Goal: Subscribe to service/newsletter

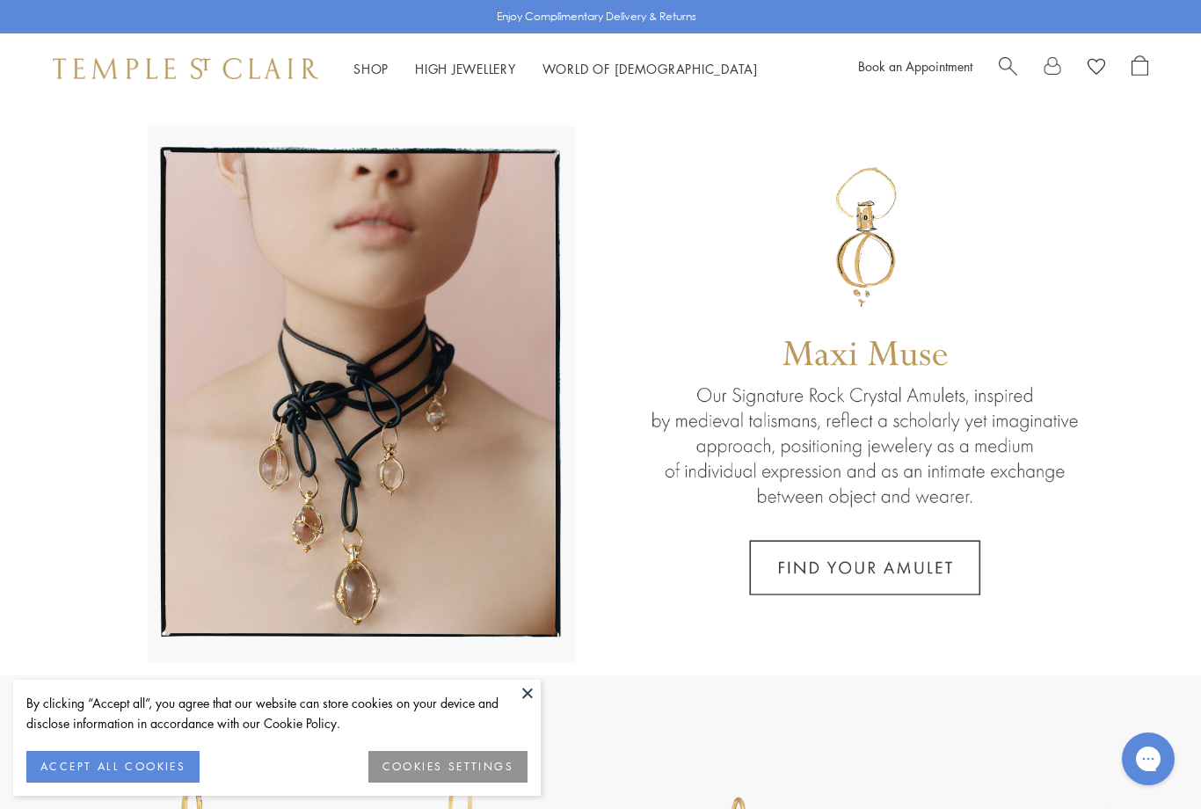
click at [356, 74] on link "Shop Shop" at bounding box center [371, 69] width 35 height 18
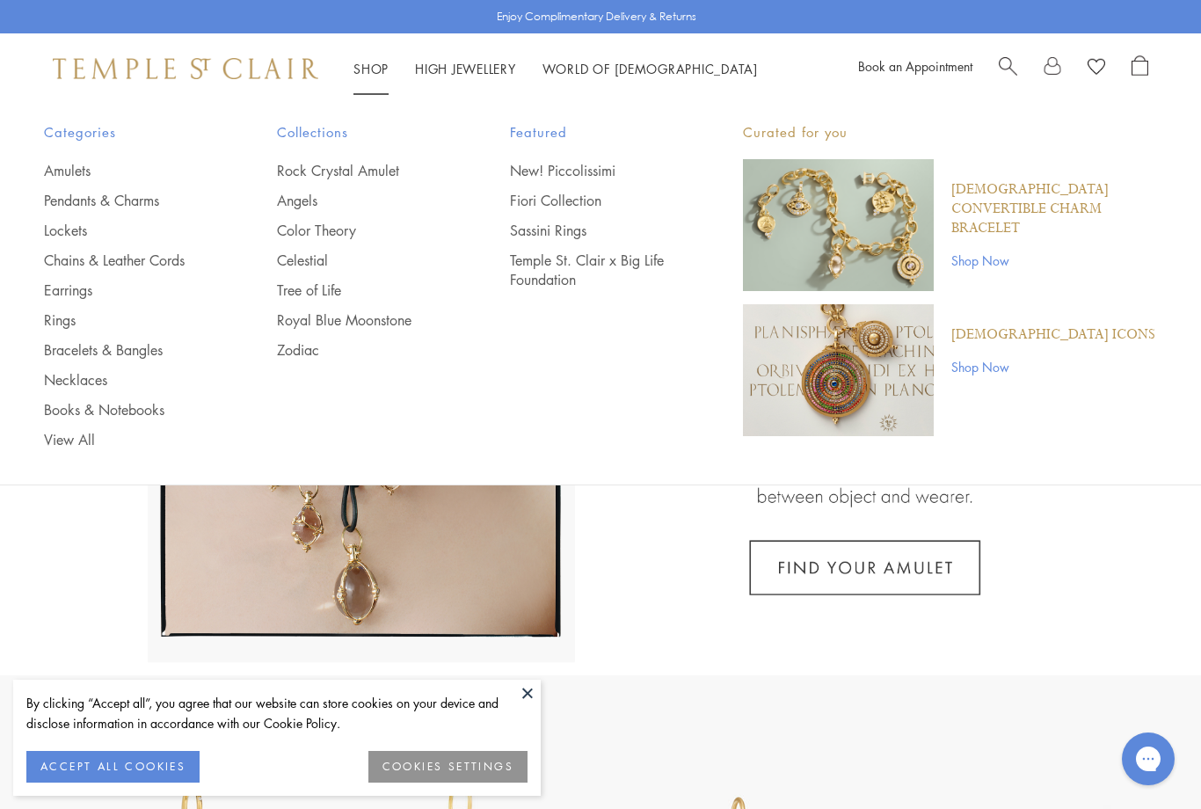
click at [609, 172] on link "New! Piccolissimi" at bounding box center [591, 170] width 163 height 19
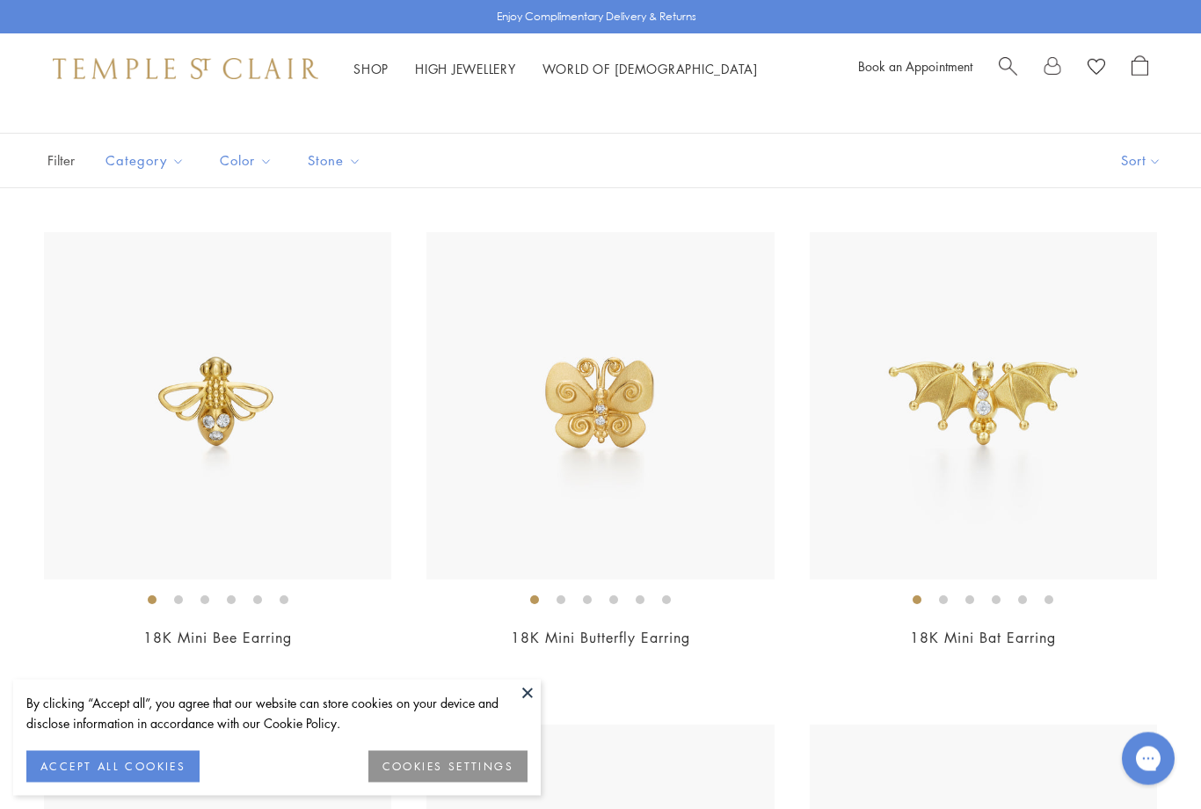
scroll to position [157, 0]
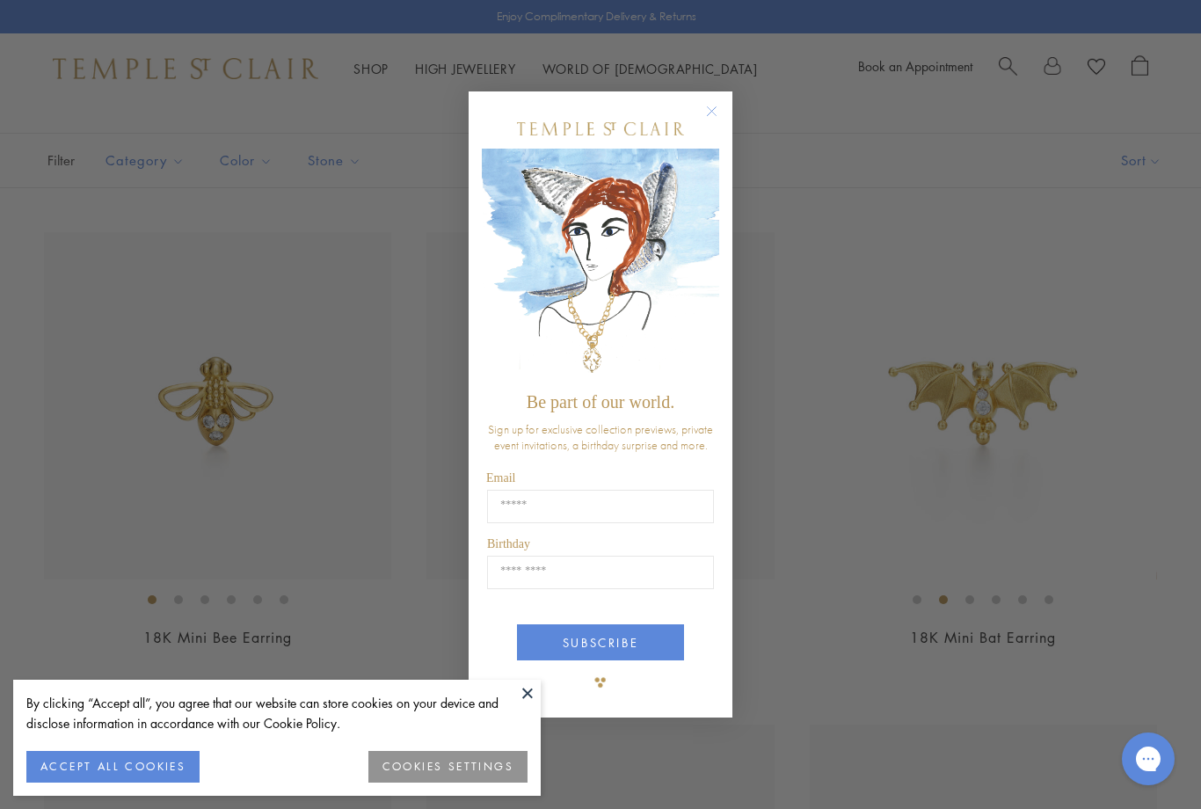
click at [1157, 714] on div "Close dialog Be part of our world. Sign up for exclusive collection previews, p…" at bounding box center [600, 404] width 1201 height 809
click at [467, 783] on button "COOKIES SETTINGS" at bounding box center [448, 767] width 159 height 32
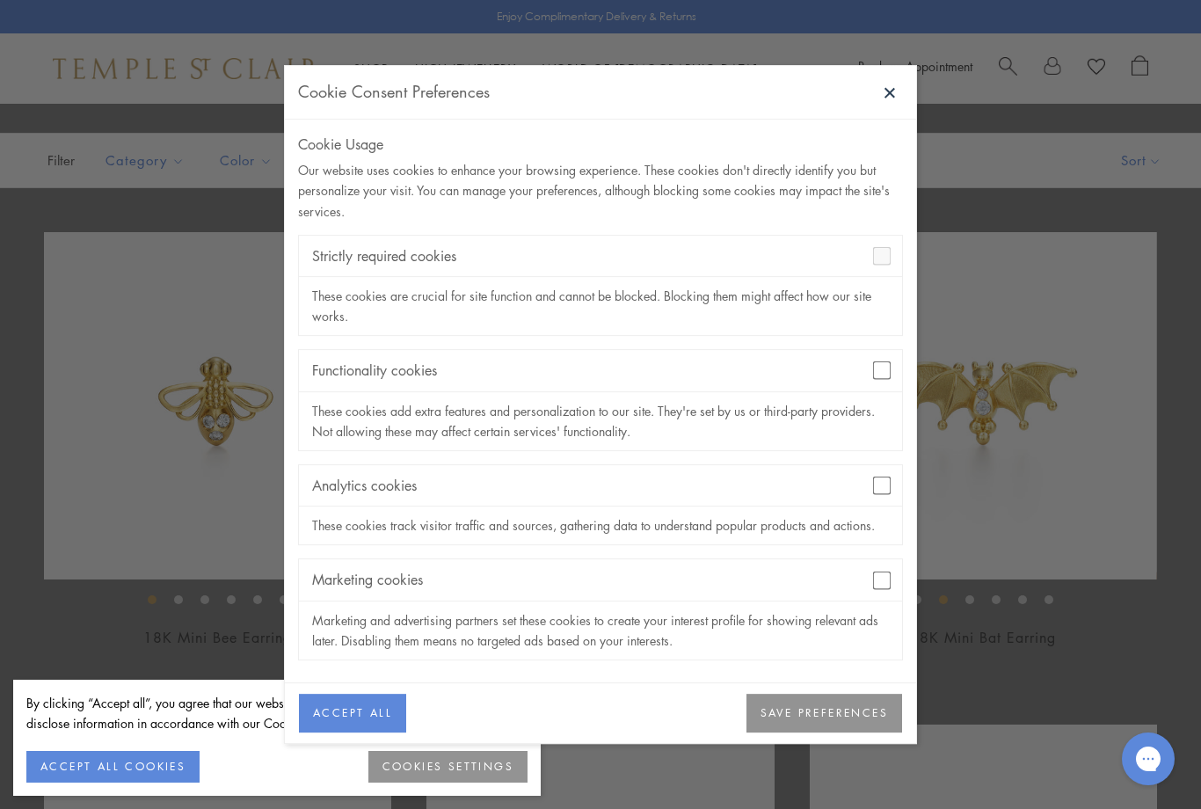
click at [819, 733] on button "SAVE PREFERENCES" at bounding box center [825, 713] width 156 height 39
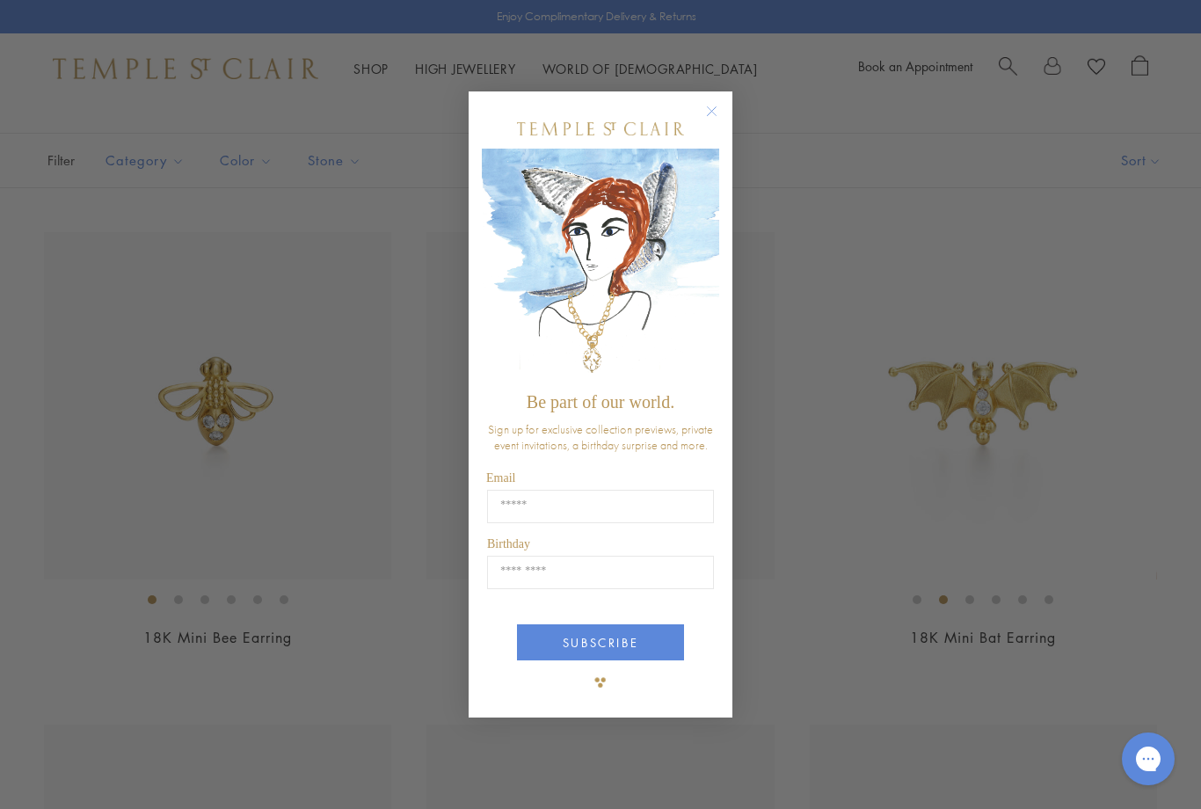
click at [716, 122] on circle "Close dialog" at bounding box center [712, 111] width 21 height 21
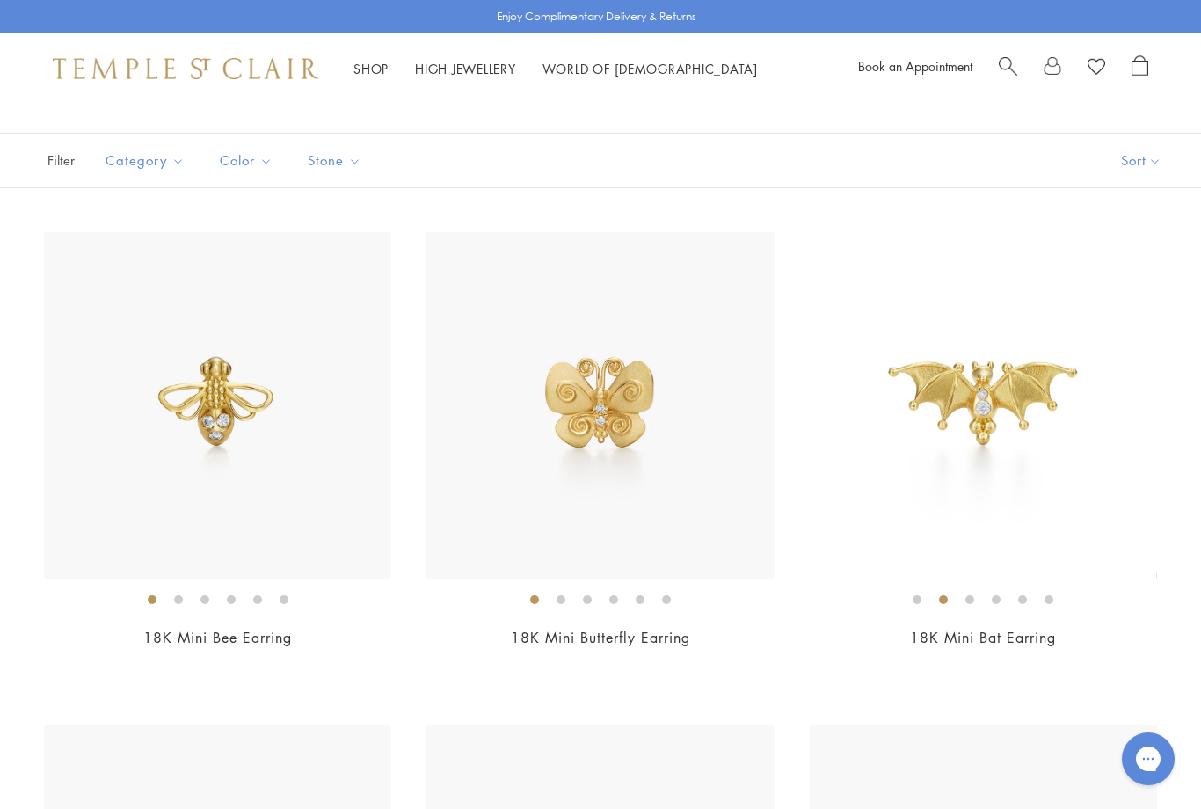
click at [1061, 69] on link at bounding box center [1053, 68] width 18 height 26
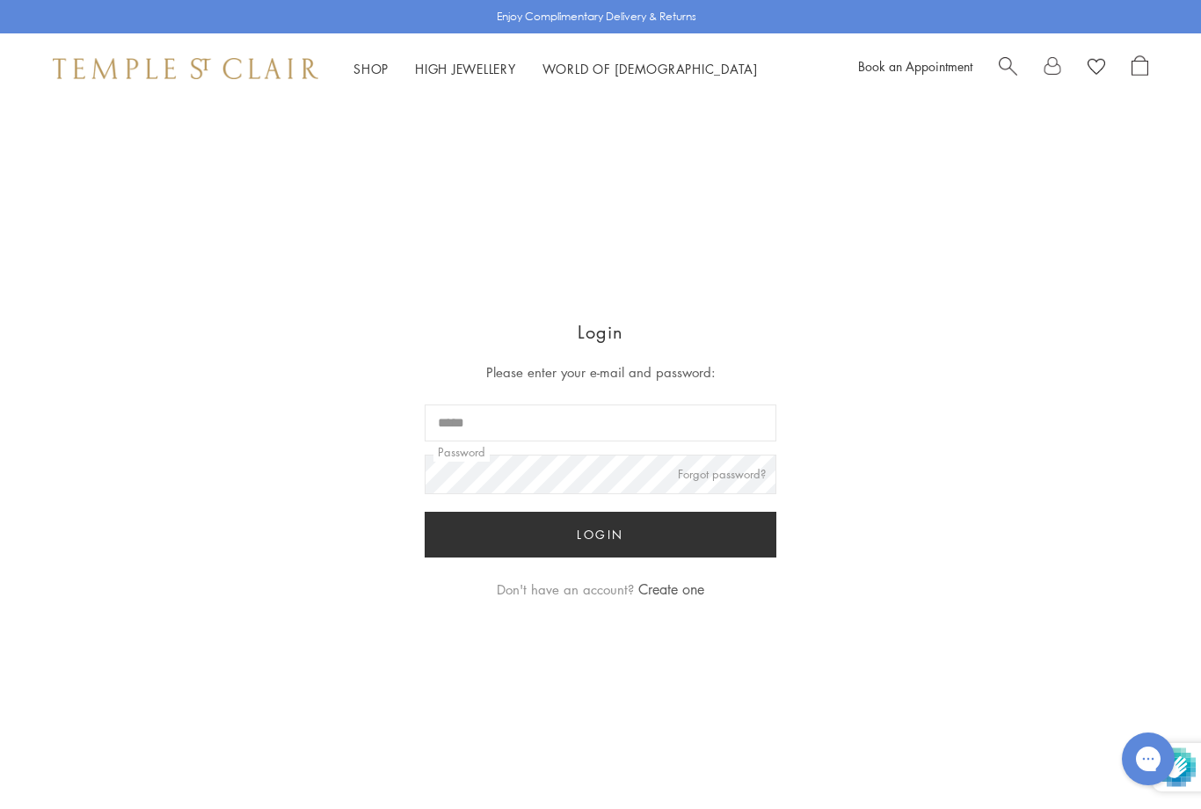
click at [602, 425] on input "Email" at bounding box center [601, 423] width 352 height 37
type input "**********"
click at [601, 536] on button "Login" at bounding box center [601, 535] width 352 height 46
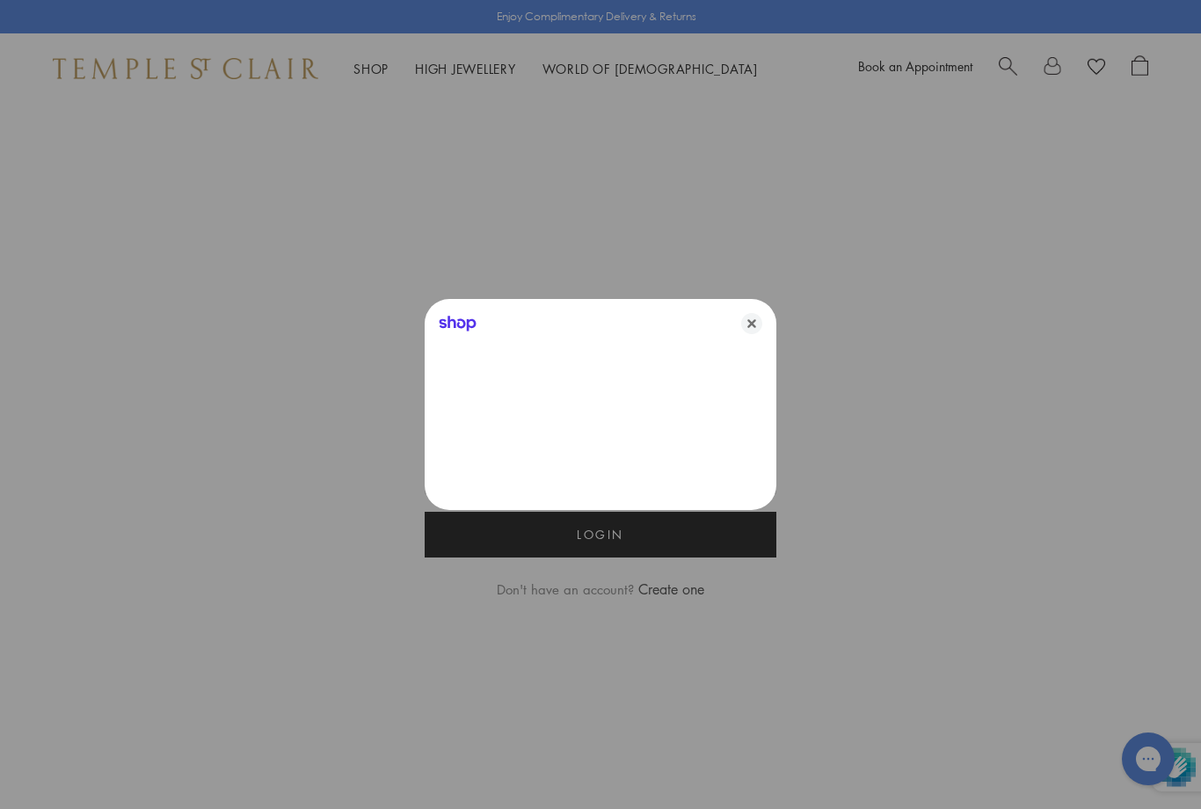
click at [762, 316] on icon "Close" at bounding box center [751, 323] width 21 height 21
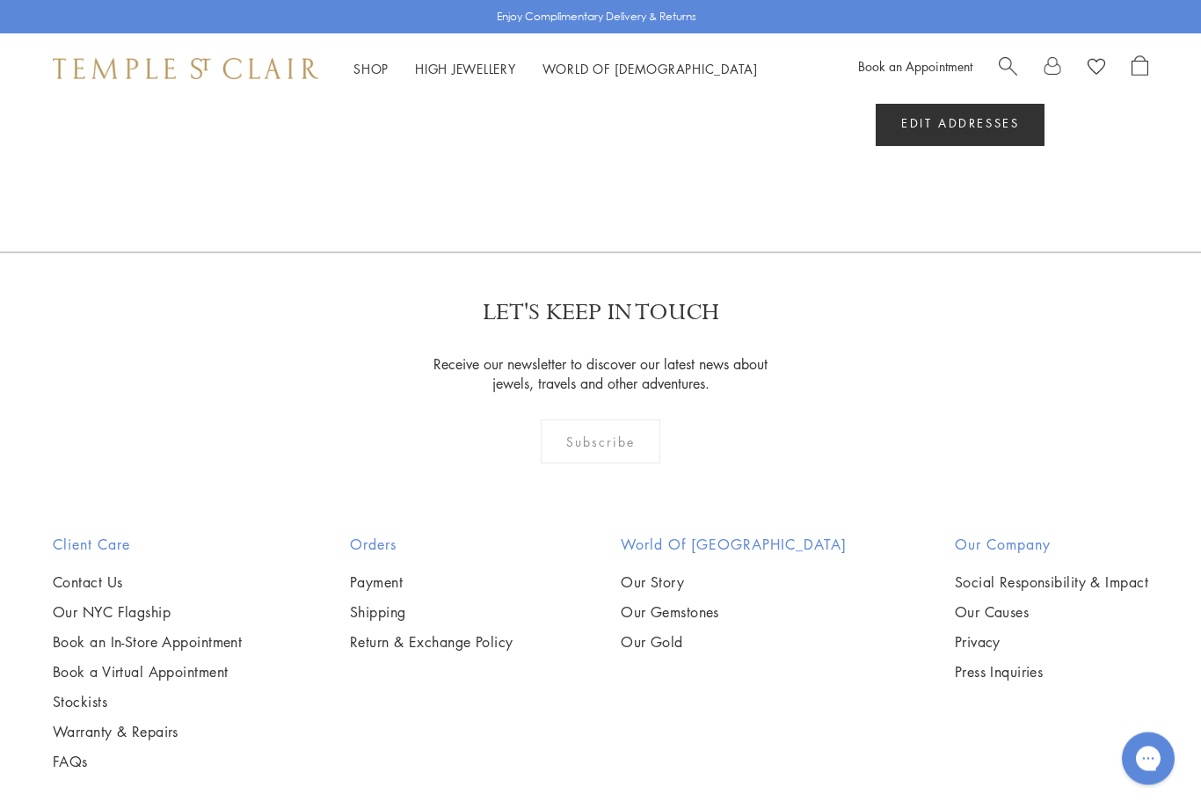
scroll to position [368, 0]
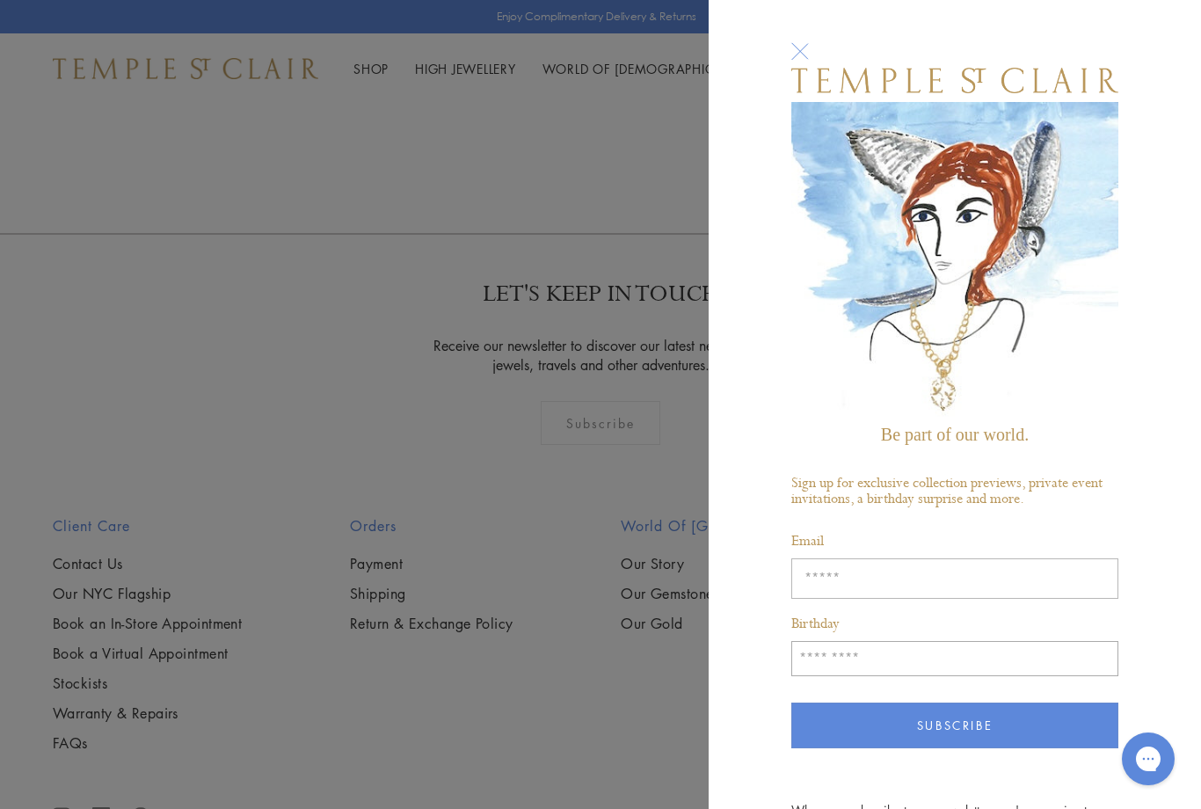
click at [848, 580] on input "Enter your email address" at bounding box center [955, 578] width 327 height 40
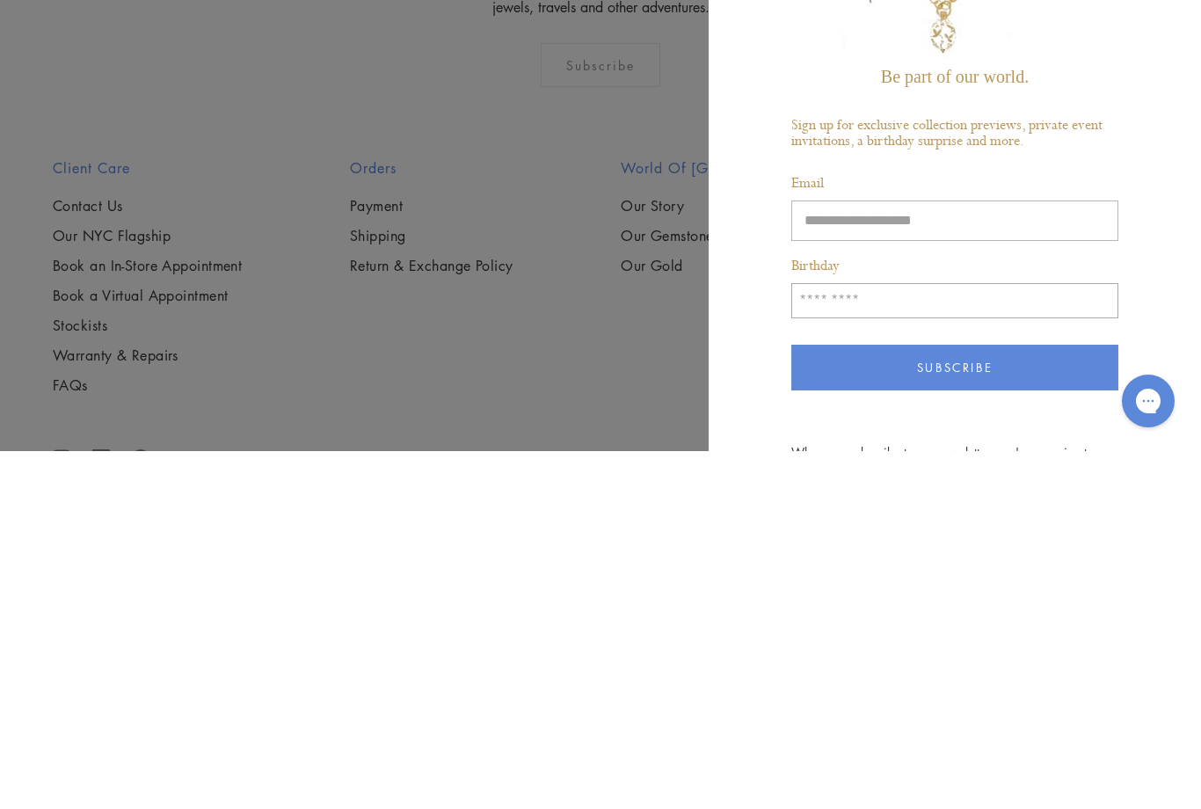
type input "**********"
click at [845, 641] on input "Birthday" at bounding box center [955, 658] width 327 height 35
type input "*****"
click at [966, 703] on button "Subscribe" at bounding box center [955, 726] width 327 height 46
